Goal: Find specific page/section

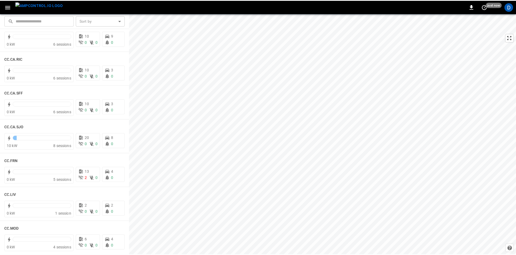
scroll to position [216, 0]
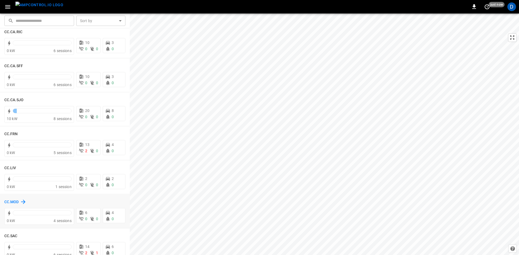
click at [10, 204] on h6 "CC.MOD" at bounding box center [11, 202] width 15 height 6
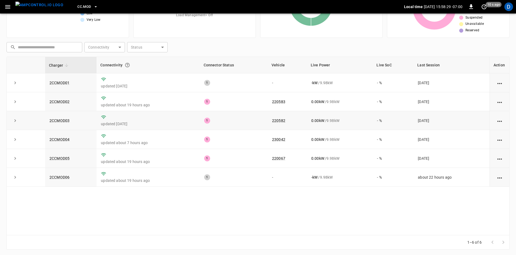
scroll to position [52, 0]
